Goal: Task Accomplishment & Management: Complete application form

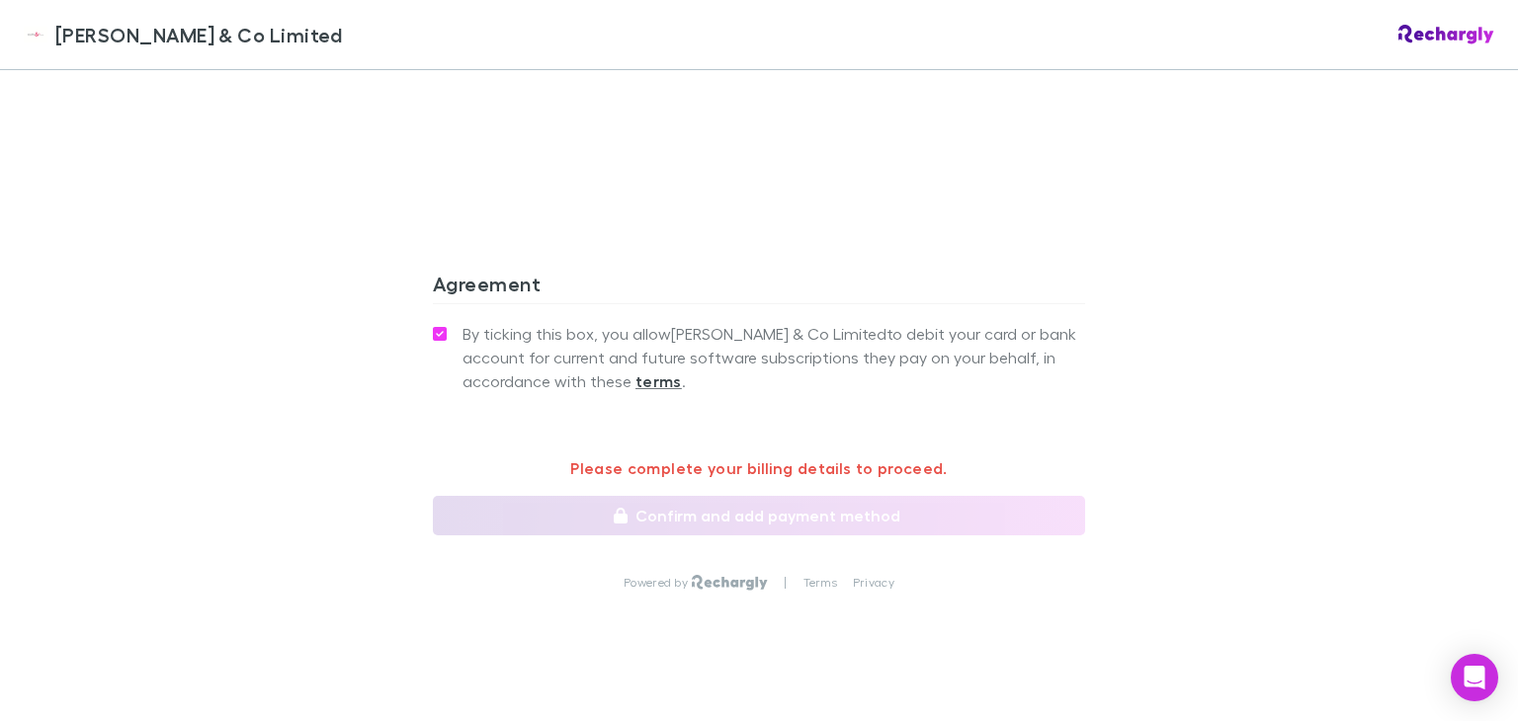
scroll to position [1672, 0]
click at [605, 454] on p "Please complete your billing details to proceed." at bounding box center [759, 466] width 652 height 24
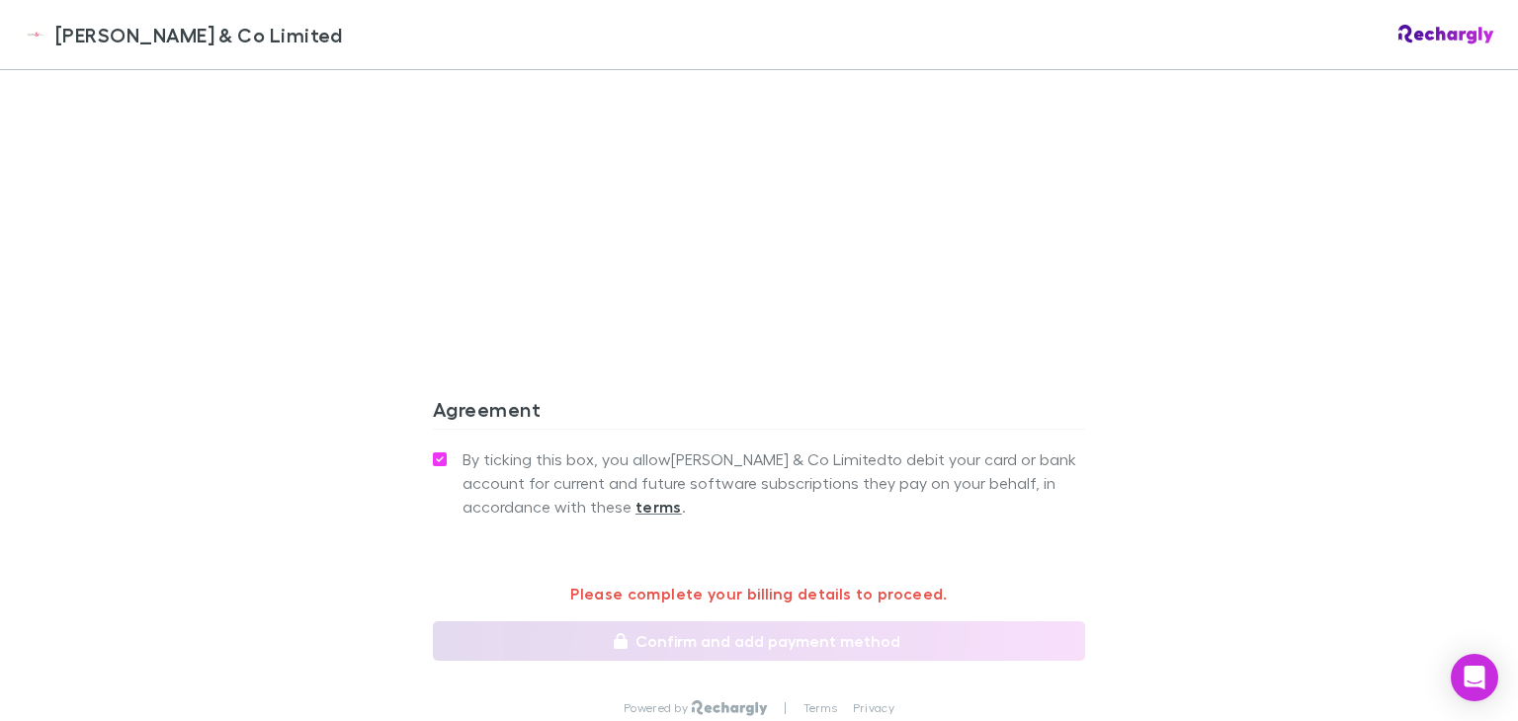
scroll to position [1573, 0]
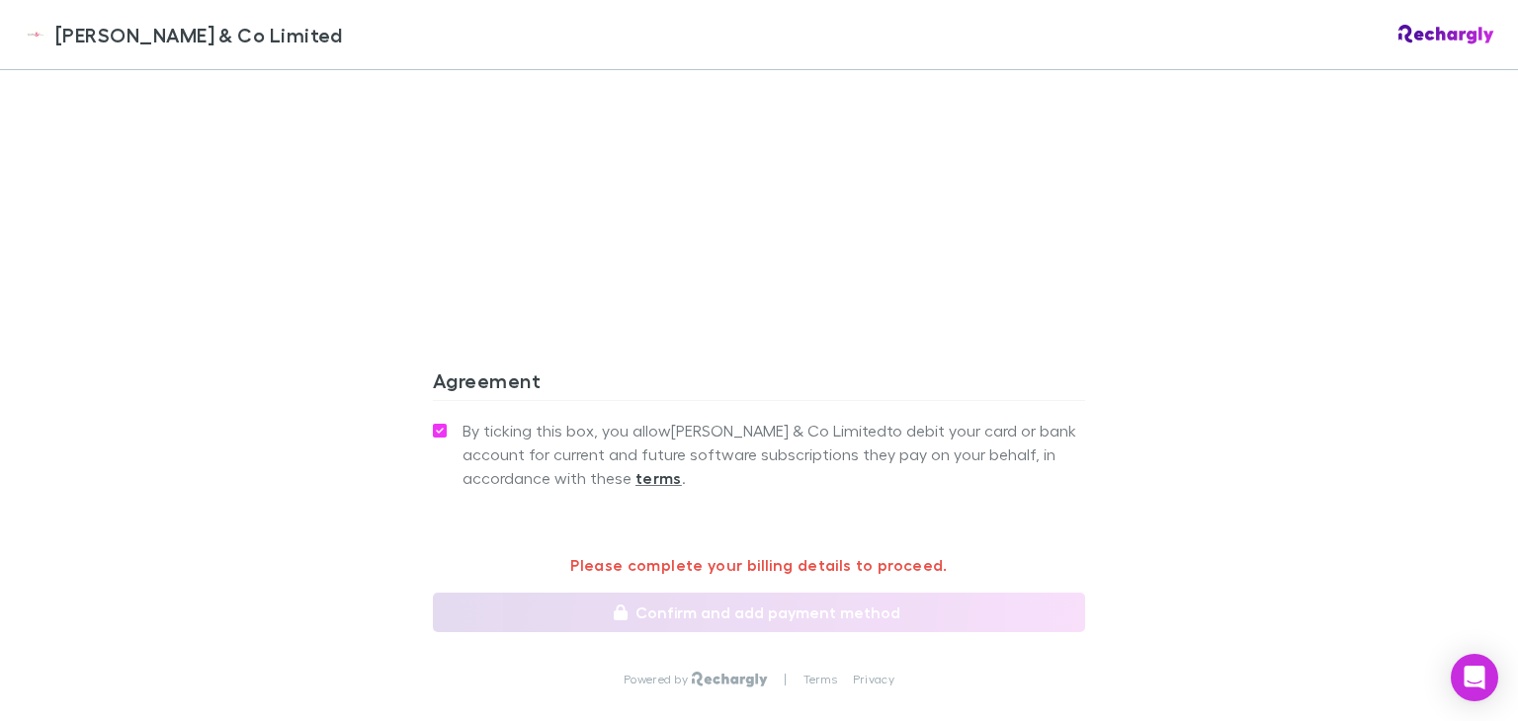
click at [635, 468] on strong "terms" at bounding box center [658, 478] width 46 height 20
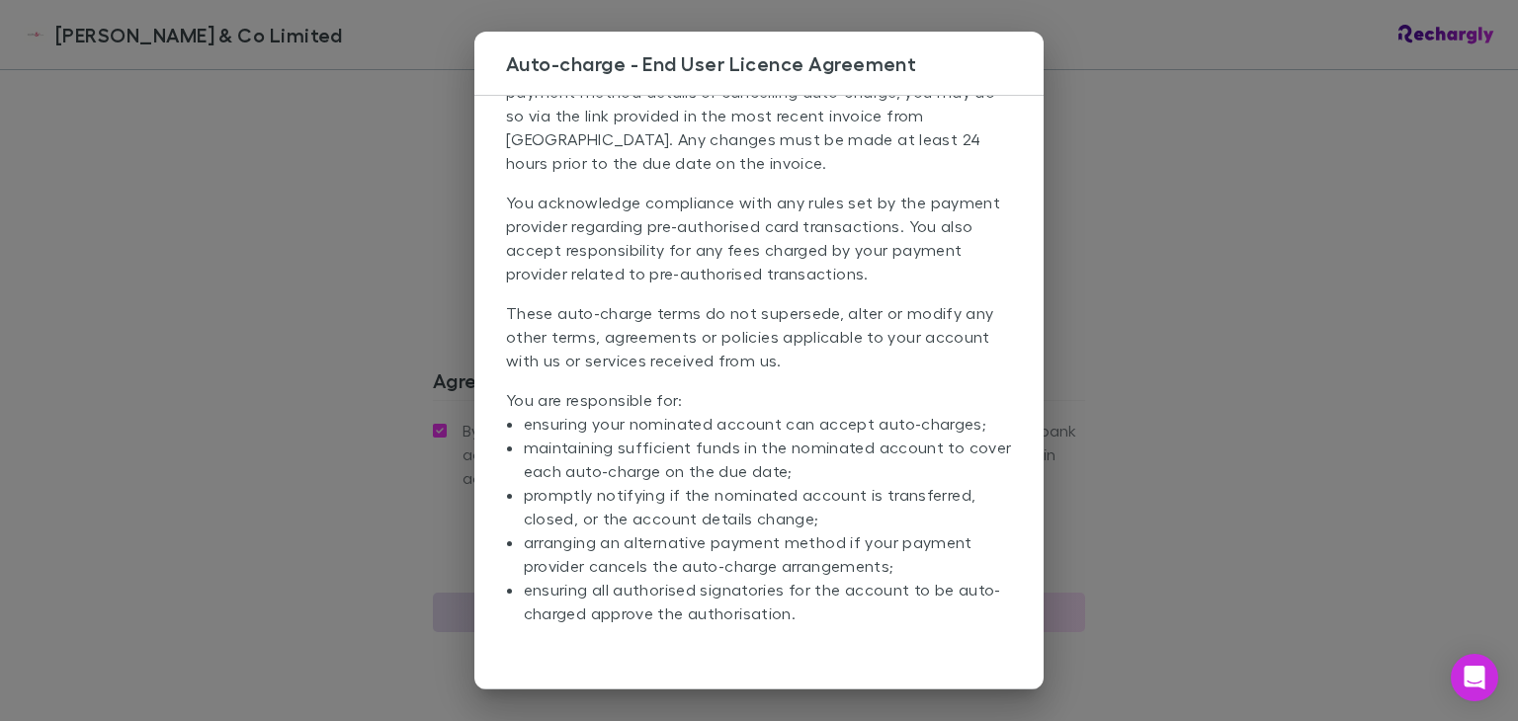
scroll to position [292, 0]
click at [316, 375] on div "Auto-charge - End User Licence Agreement Access the full [PERSON_NAME] terms he…" at bounding box center [759, 360] width 1518 height 721
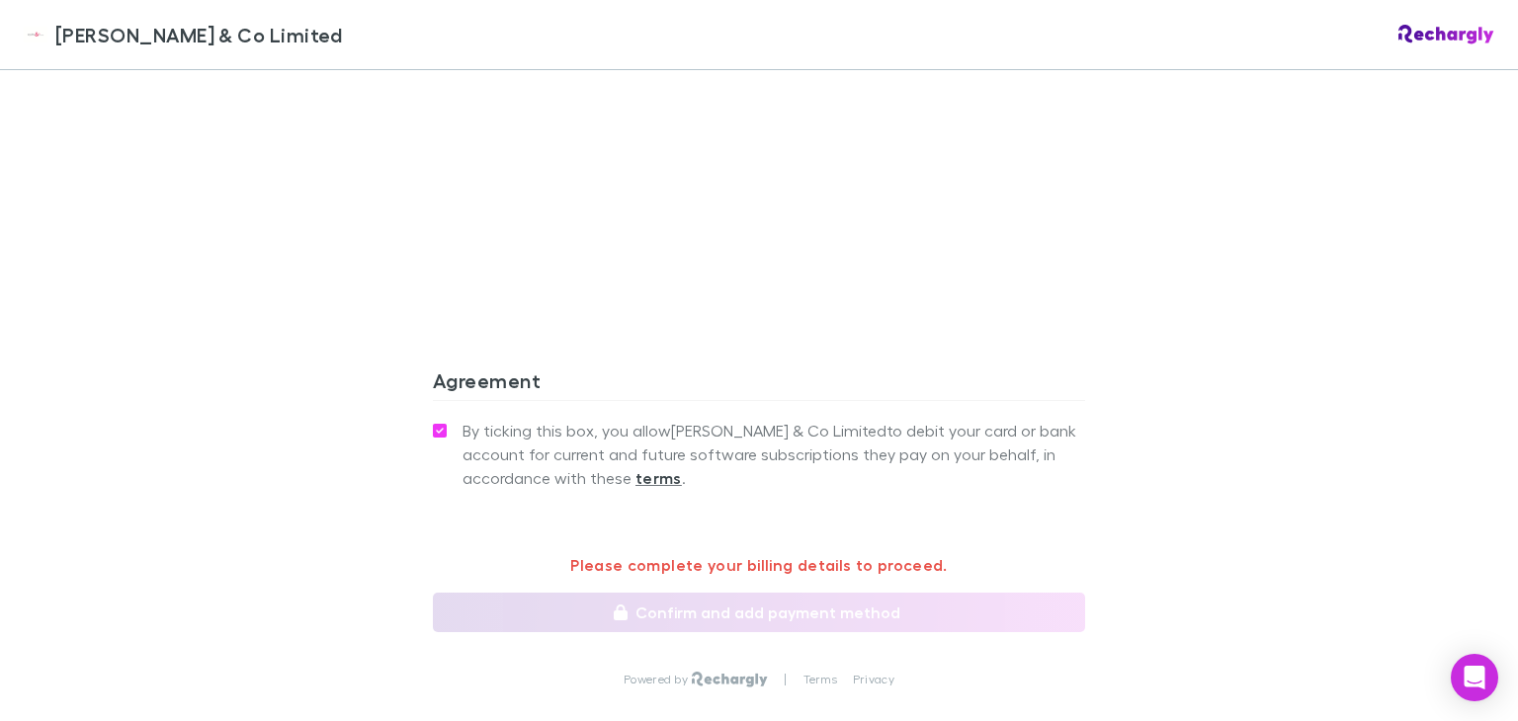
click at [654, 553] on p "Please complete your billing details to proceed." at bounding box center [759, 565] width 652 height 24
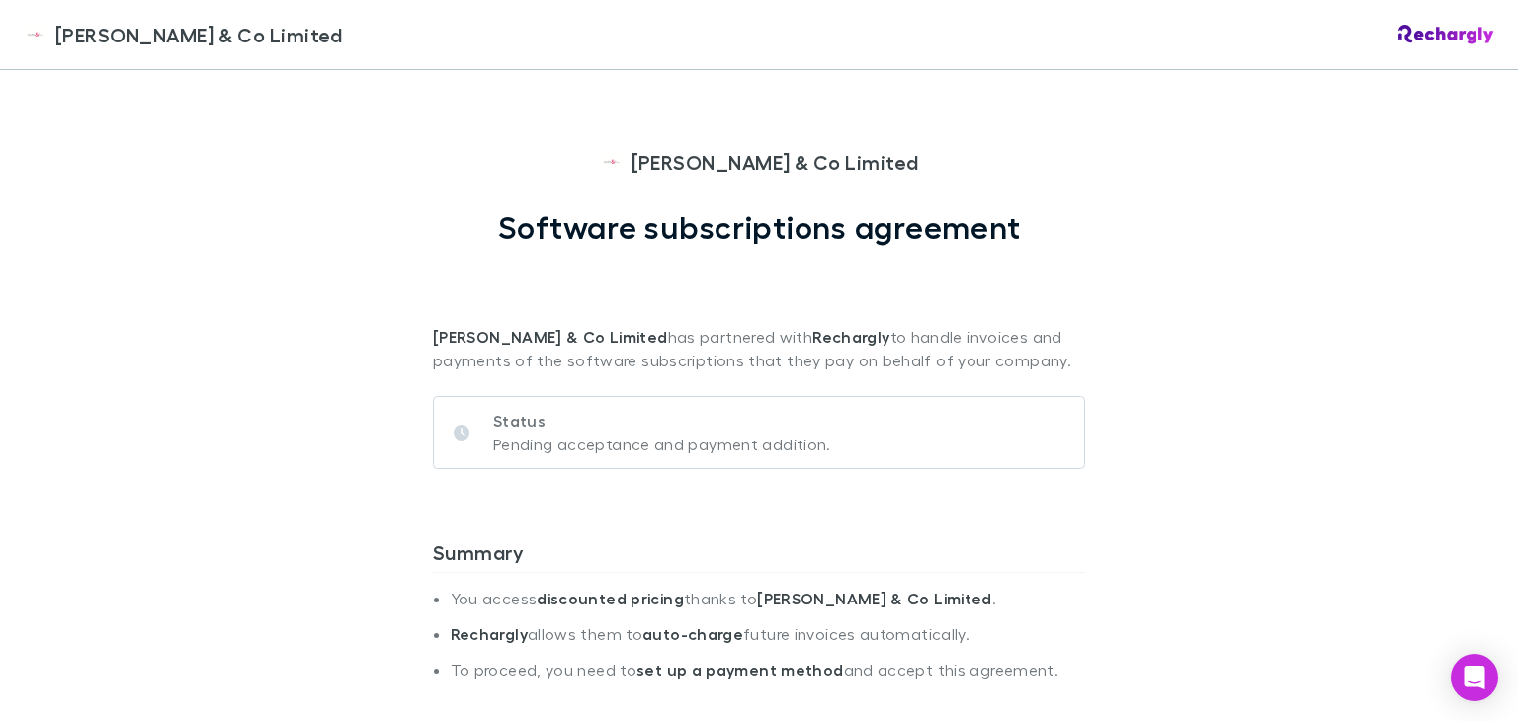
scroll to position [0, 0]
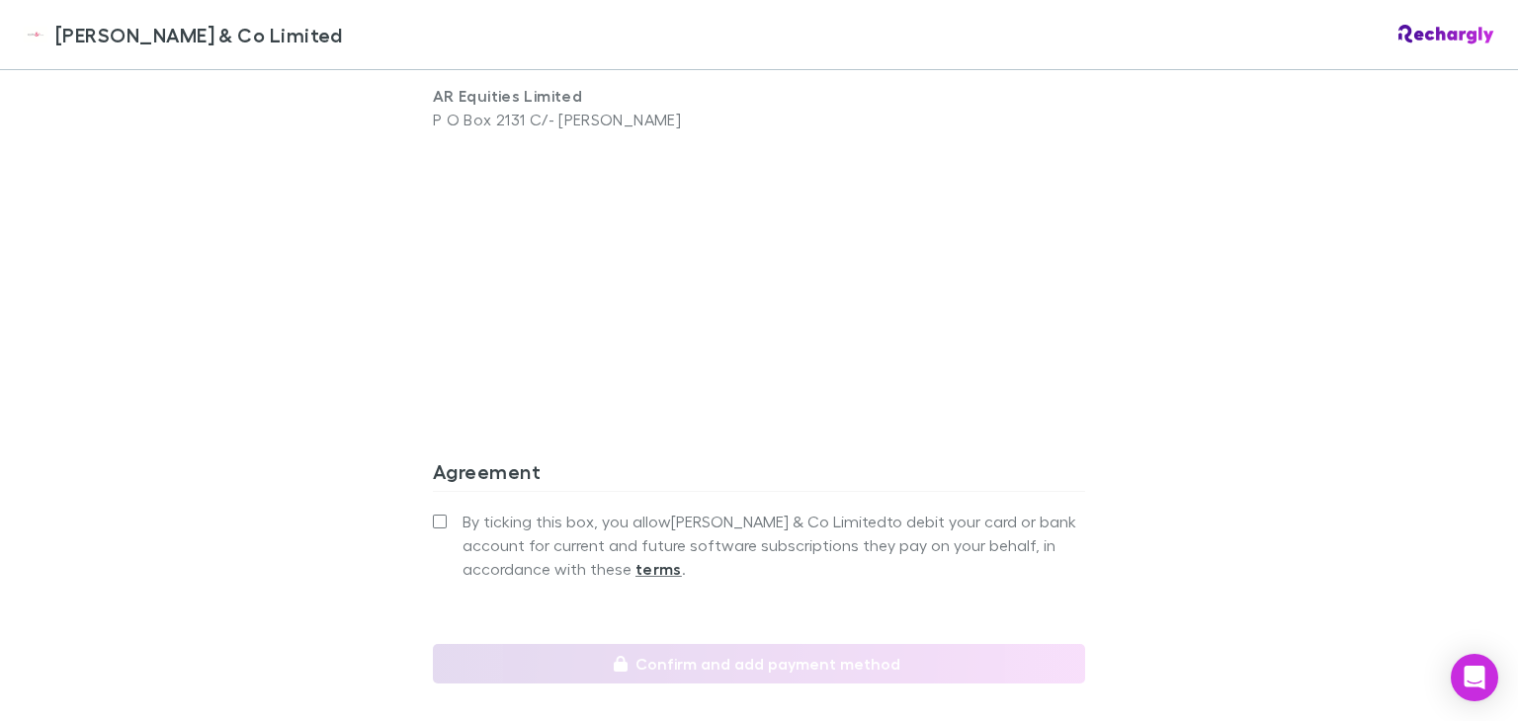
scroll to position [1581, 0]
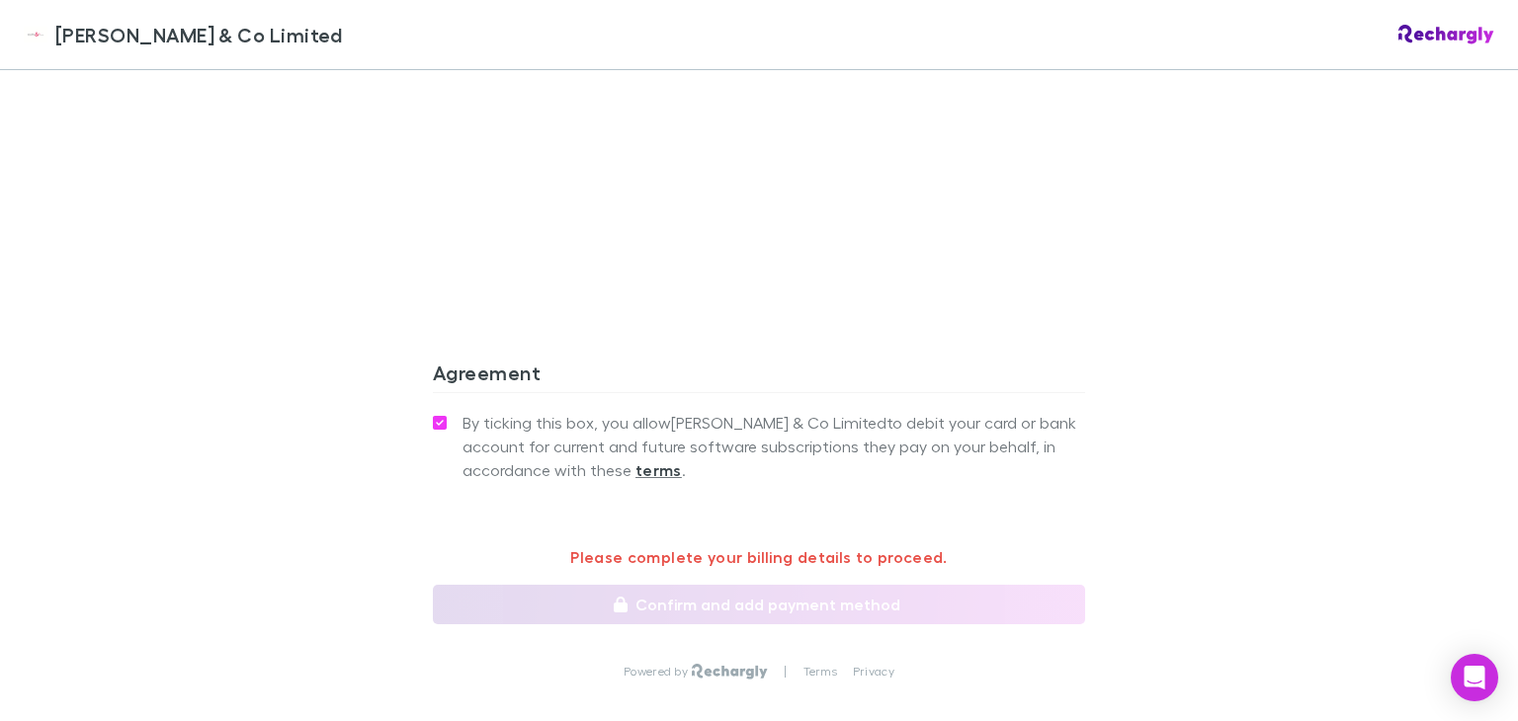
click at [648, 545] on p "Please complete your billing details to proceed." at bounding box center [759, 557] width 652 height 24
click at [646, 545] on p "Please complete your billing details to proceed." at bounding box center [759, 557] width 652 height 24
click at [601, 545] on p "Please complete your billing details to proceed." at bounding box center [759, 557] width 652 height 24
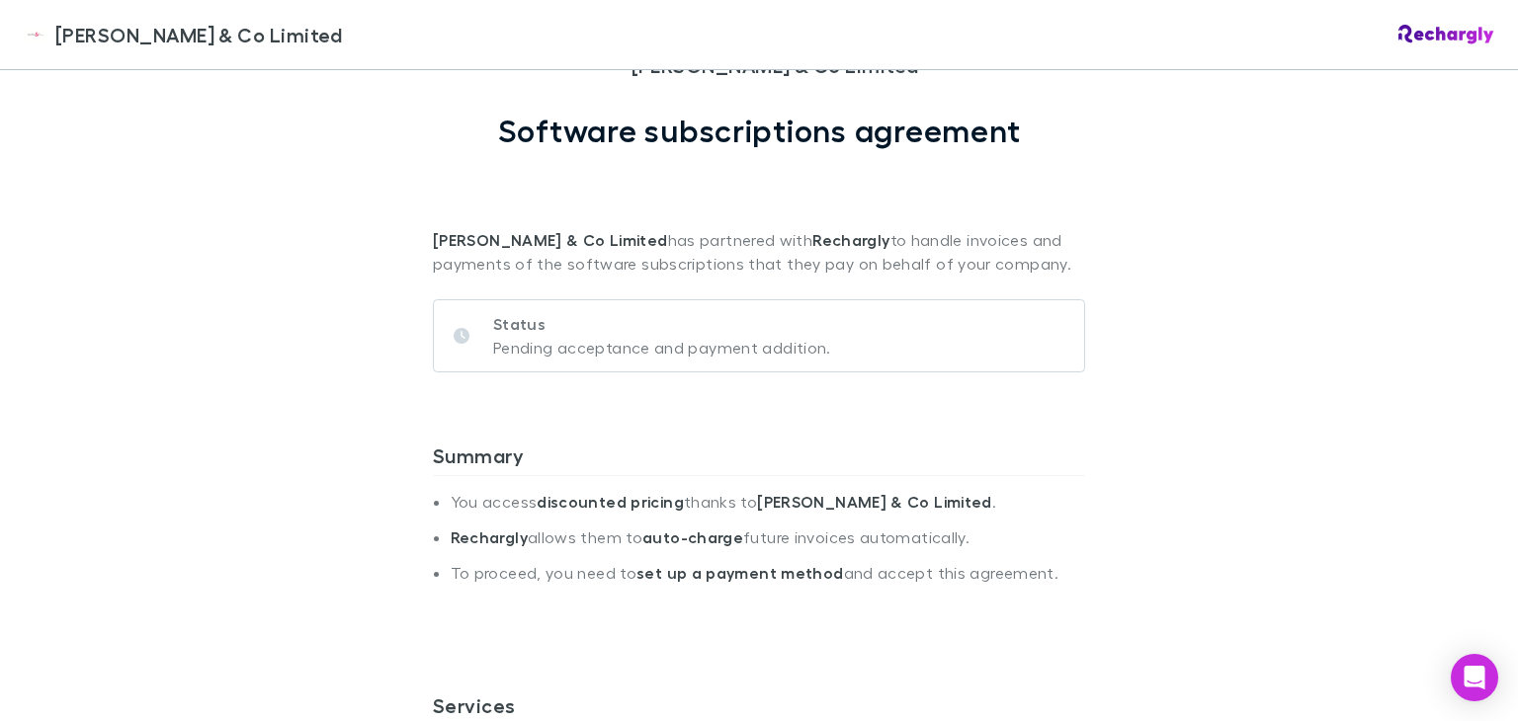
scroll to position [0, 0]
